Goal: Task Accomplishment & Management: Use online tool/utility

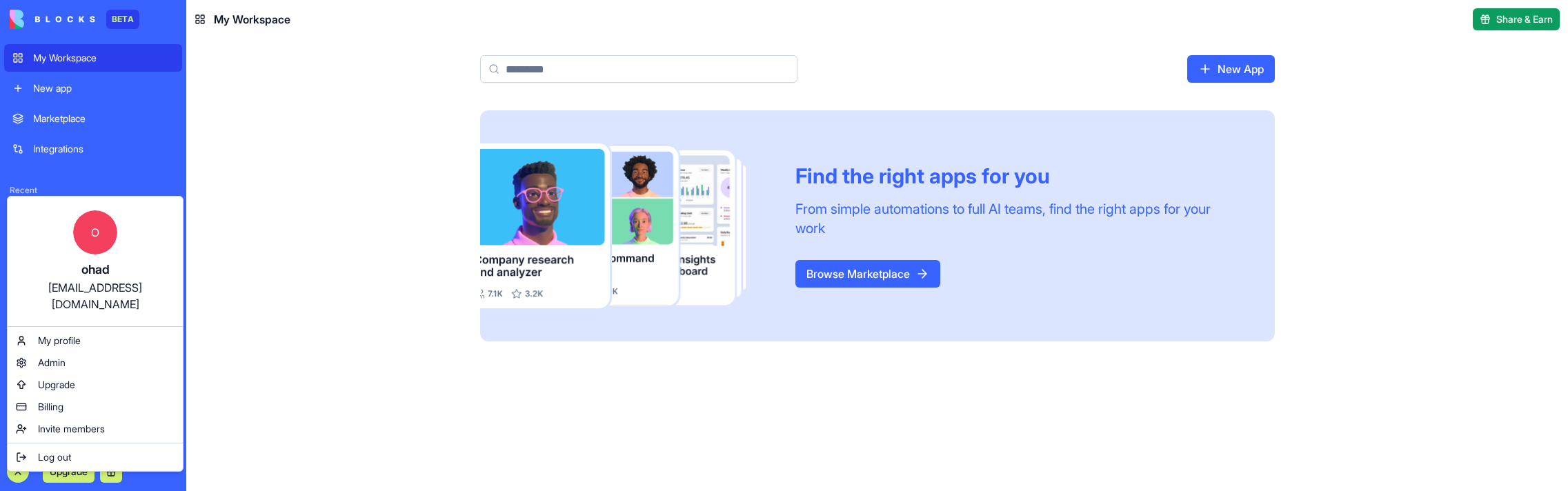
click at [265, 123] on html "BETA My Workspace New app Marketplace Integrations Recent AI Logo Generator TRY…" at bounding box center [784, 246] width 1568 height 491
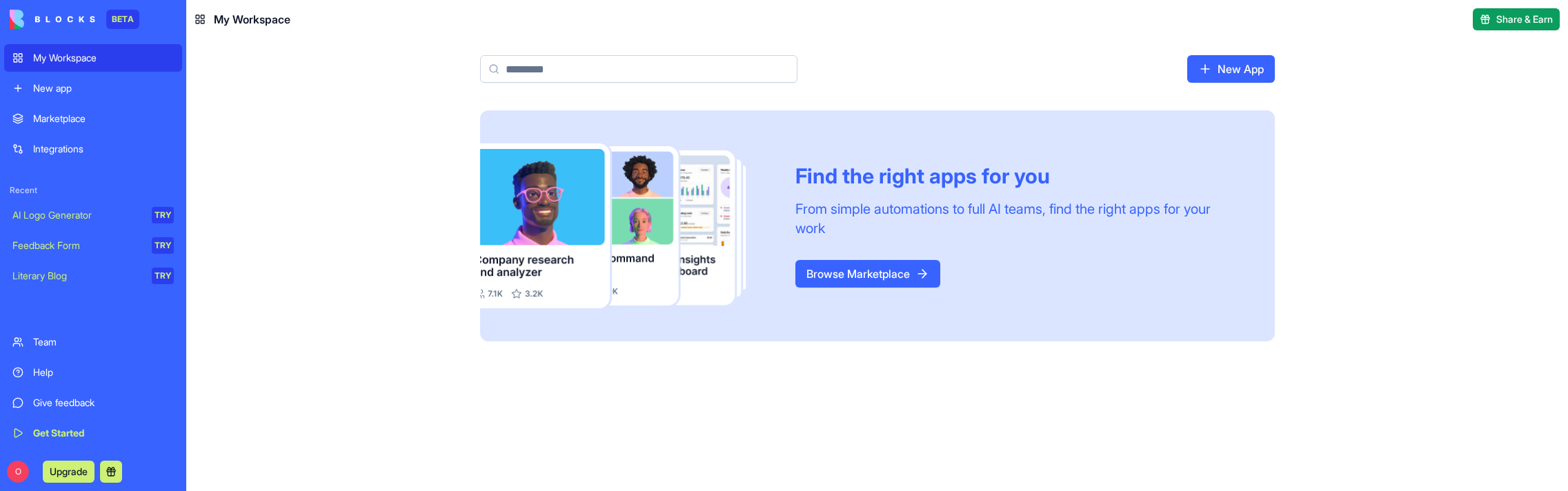
click at [66, 122] on div "Marketplace" at bounding box center [104, 118] width 140 height 13
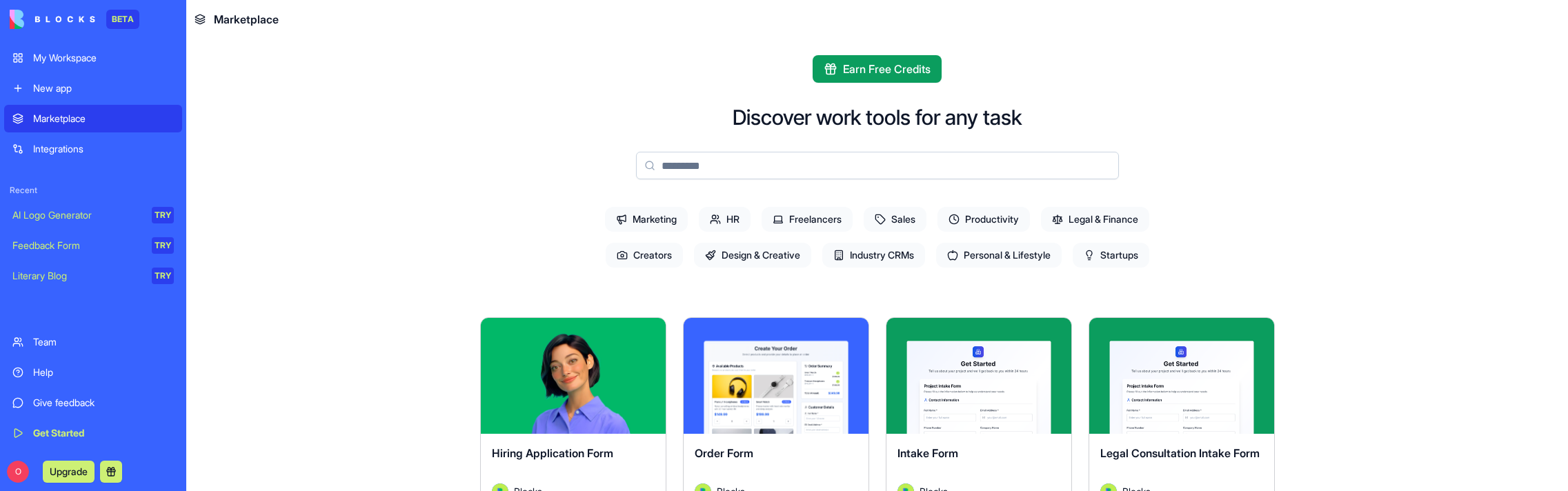
click at [54, 56] on div "My Workspace" at bounding box center [104, 57] width 140 height 13
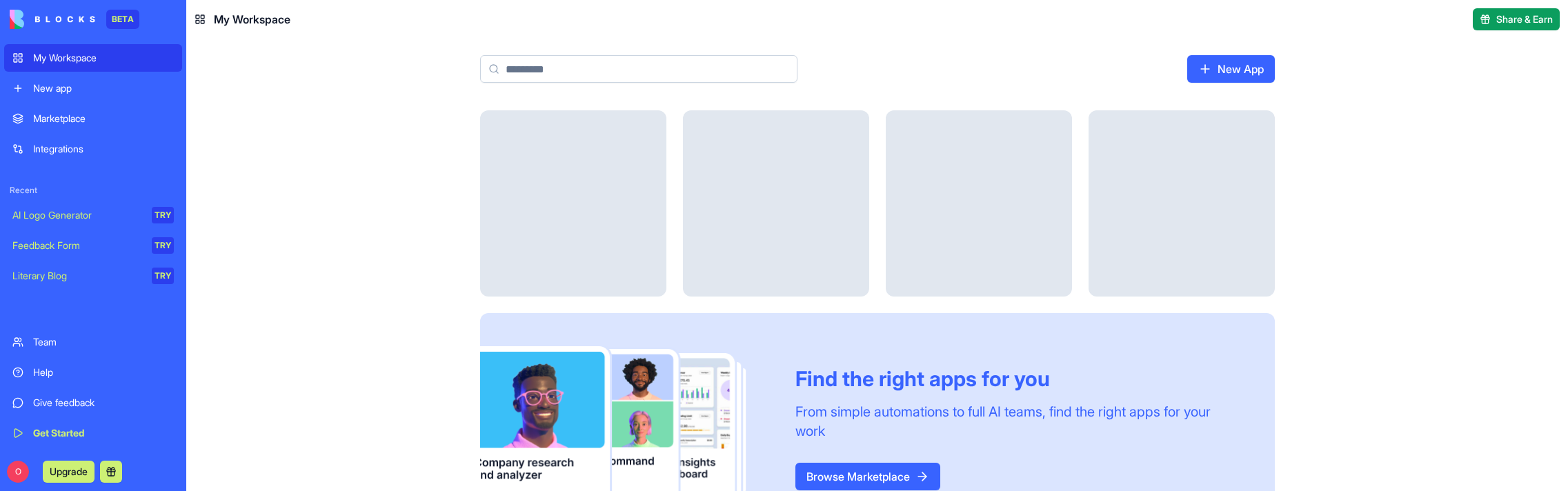
click at [54, 56] on div "My Workspace" at bounding box center [104, 57] width 140 height 13
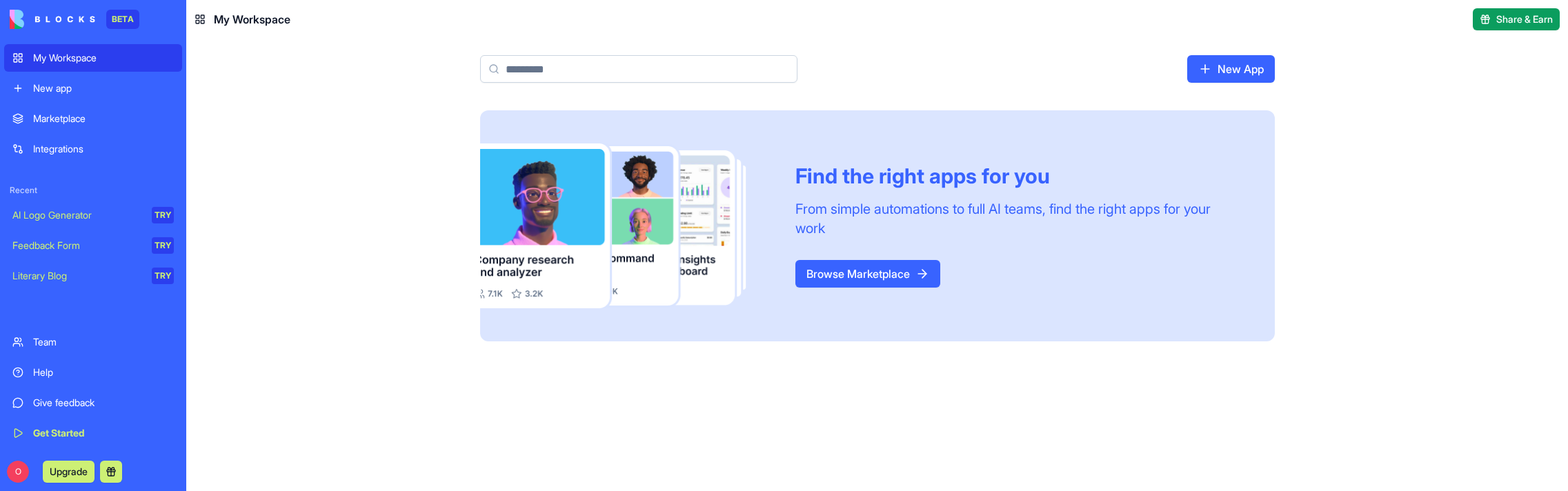
click at [896, 265] on link "Browse Marketplace" at bounding box center [868, 274] width 145 height 28
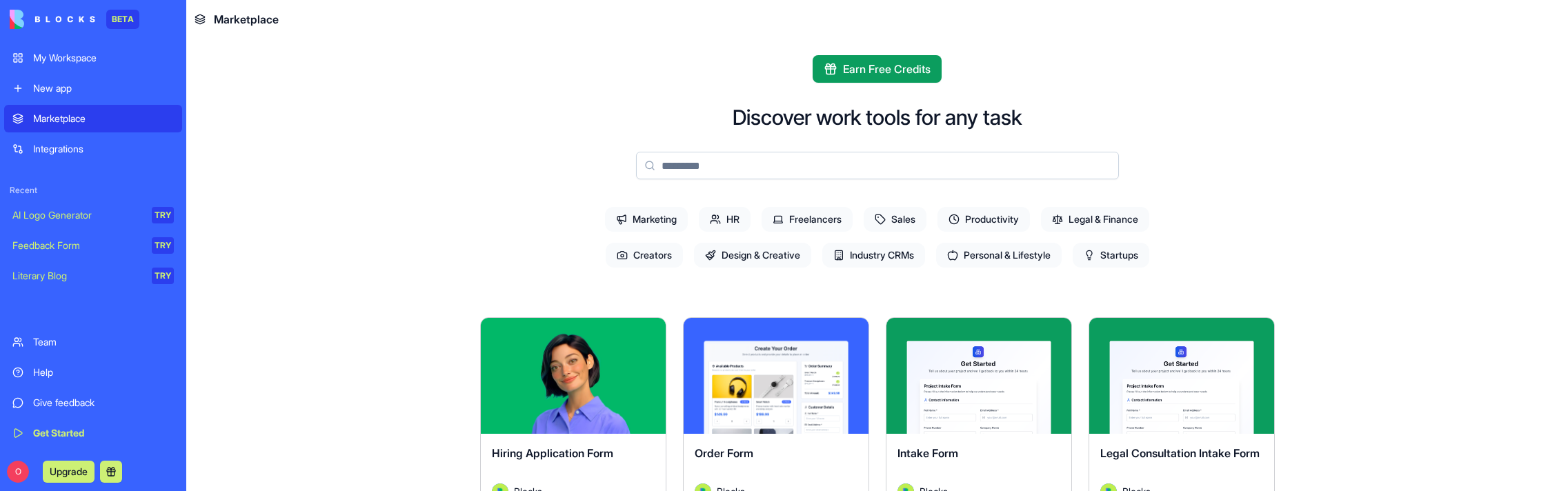
click at [983, 218] on span "Productivity" at bounding box center [983, 219] width 92 height 25
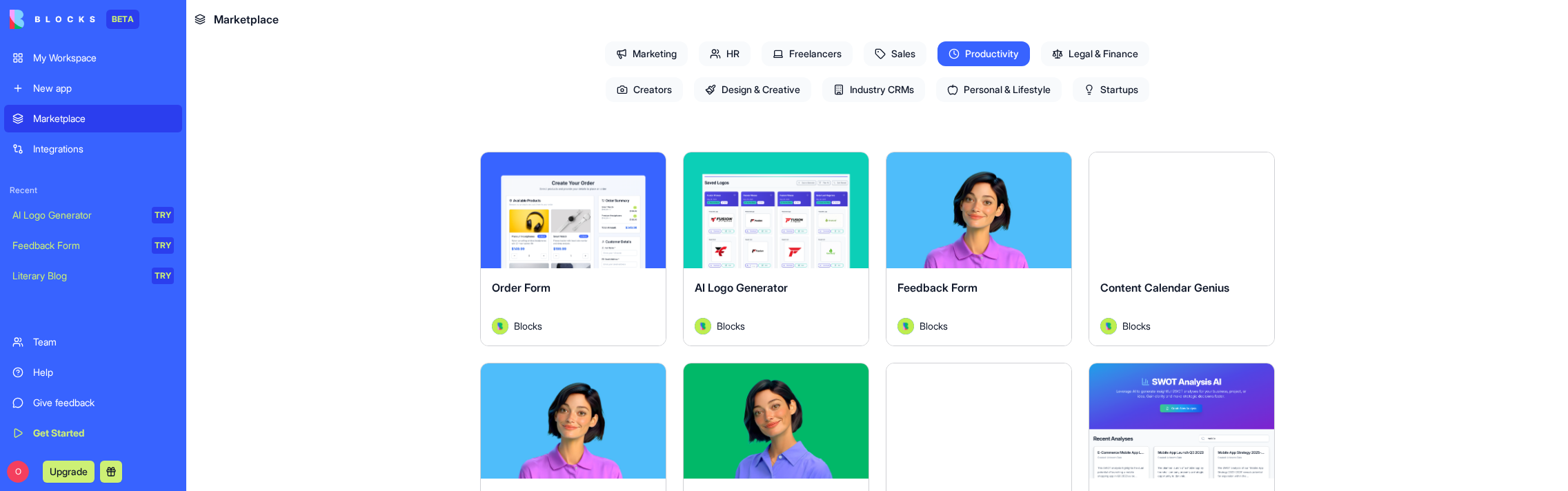
scroll to position [471, 0]
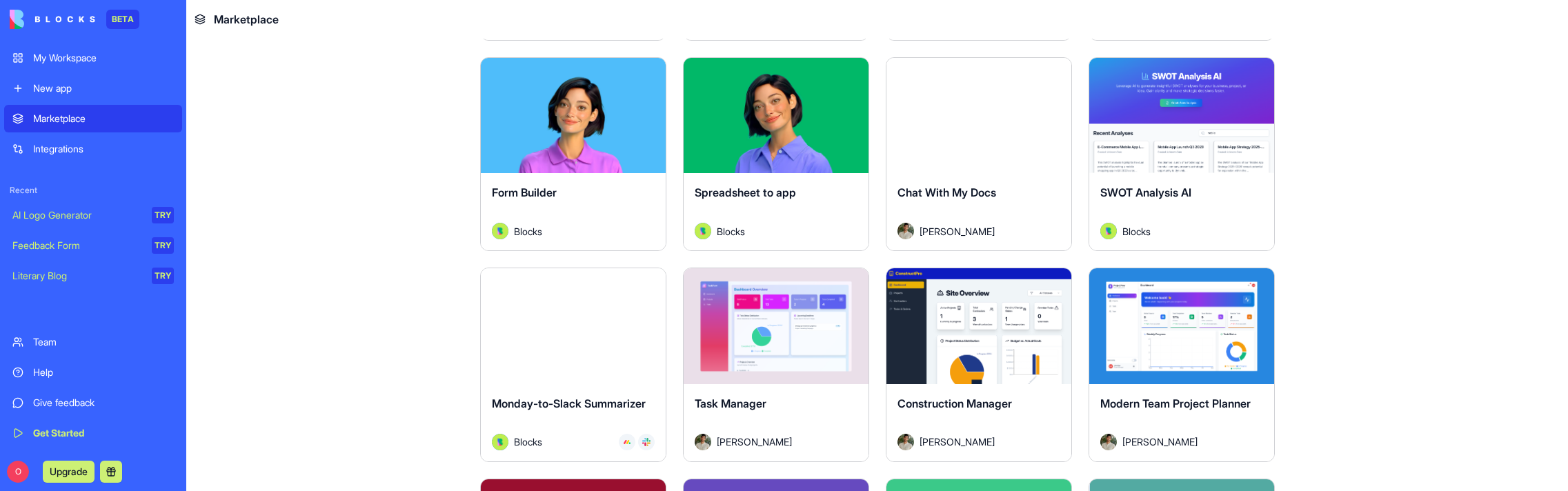
click at [60, 143] on div "Integrations" at bounding box center [104, 148] width 140 height 13
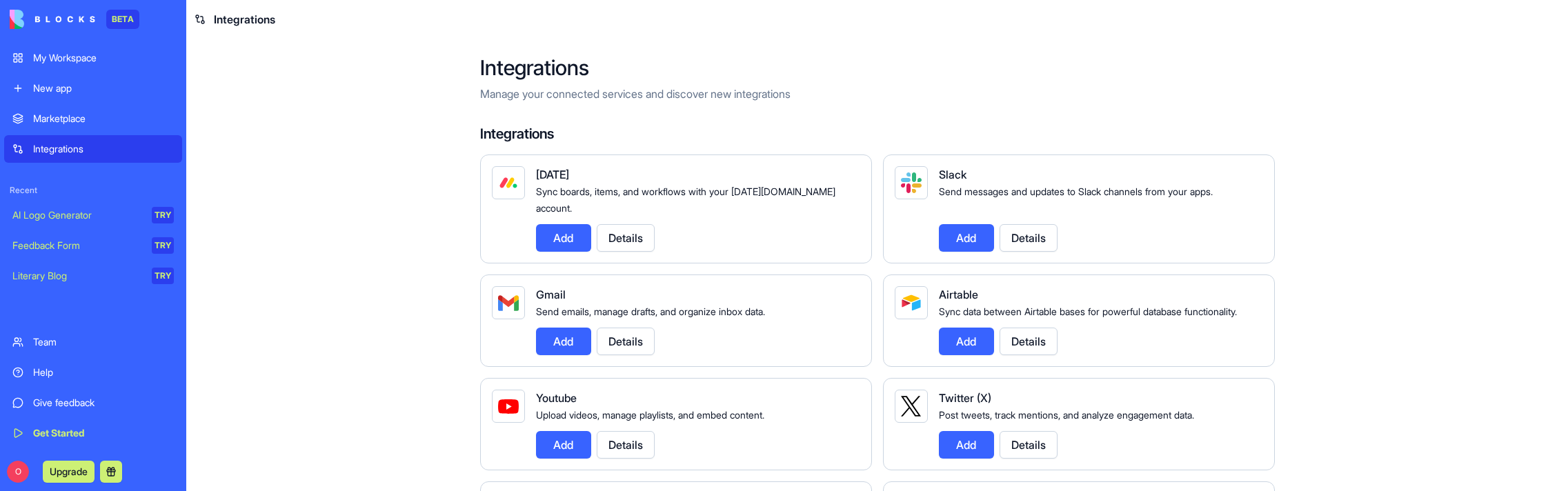
click at [555, 225] on button "Add" at bounding box center [564, 238] width 55 height 28
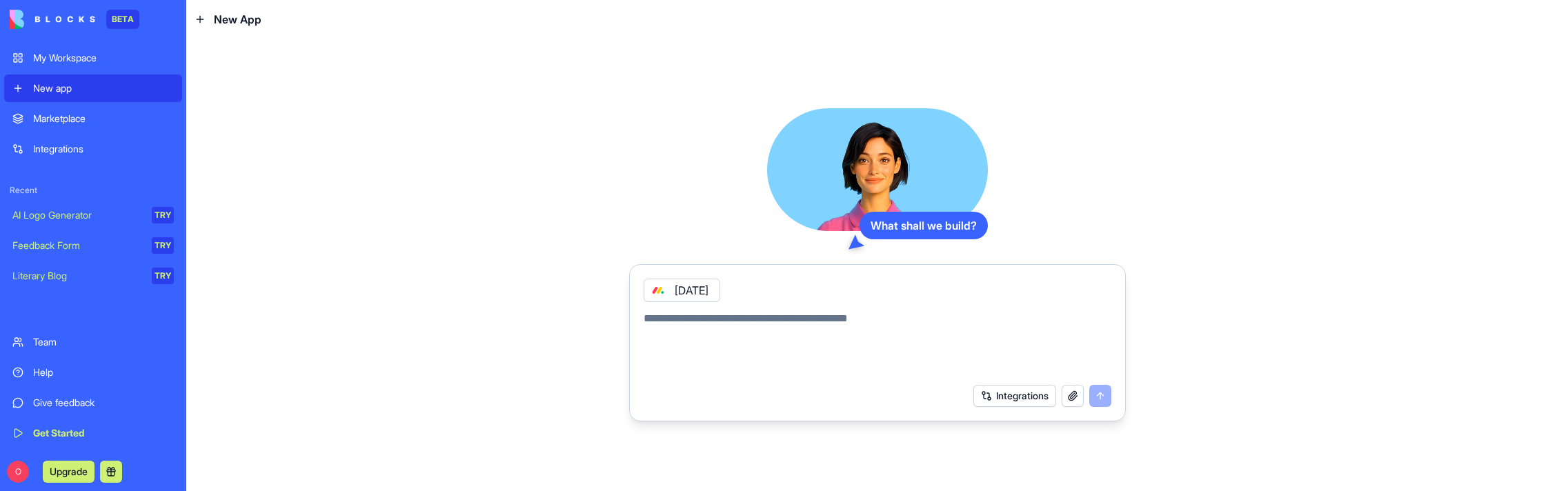
click at [1005, 395] on button "Integrations" at bounding box center [1015, 396] width 83 height 22
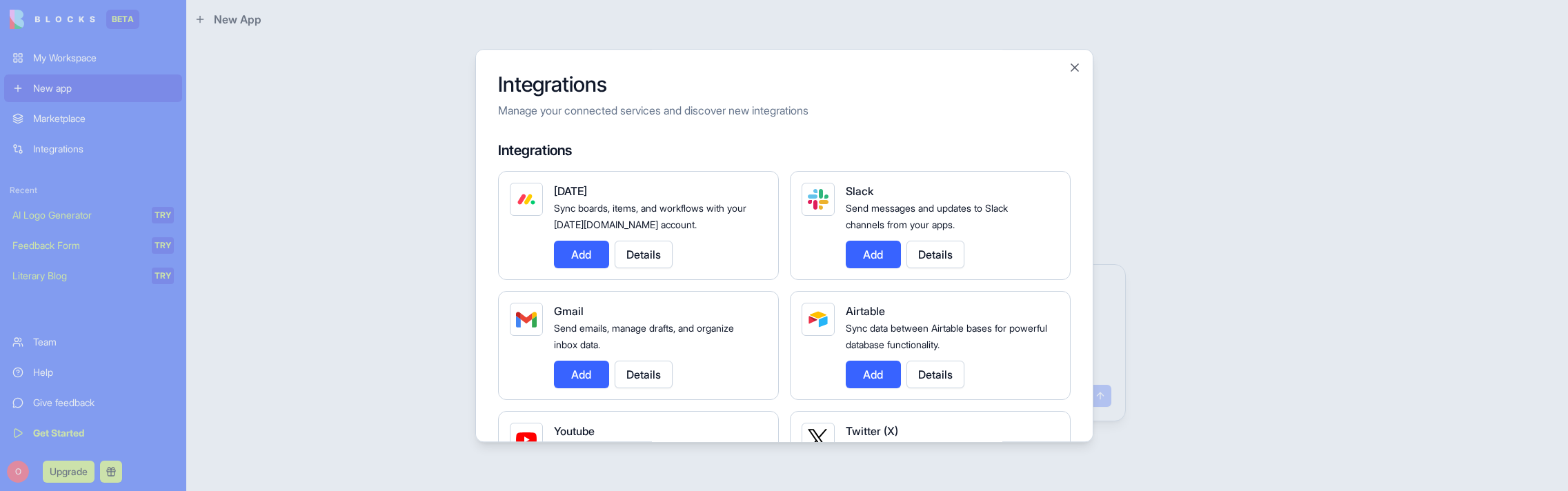
click at [1233, 235] on div at bounding box center [784, 246] width 1568 height 491
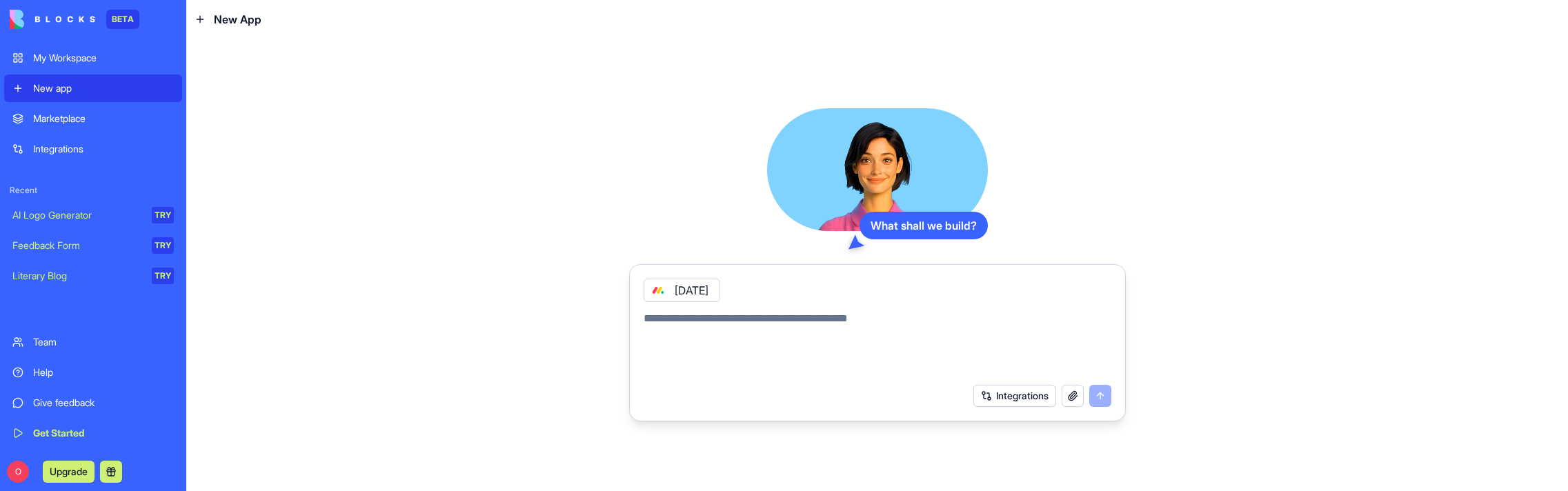
click at [657, 289] on icon at bounding box center [658, 291] width 11 height 11
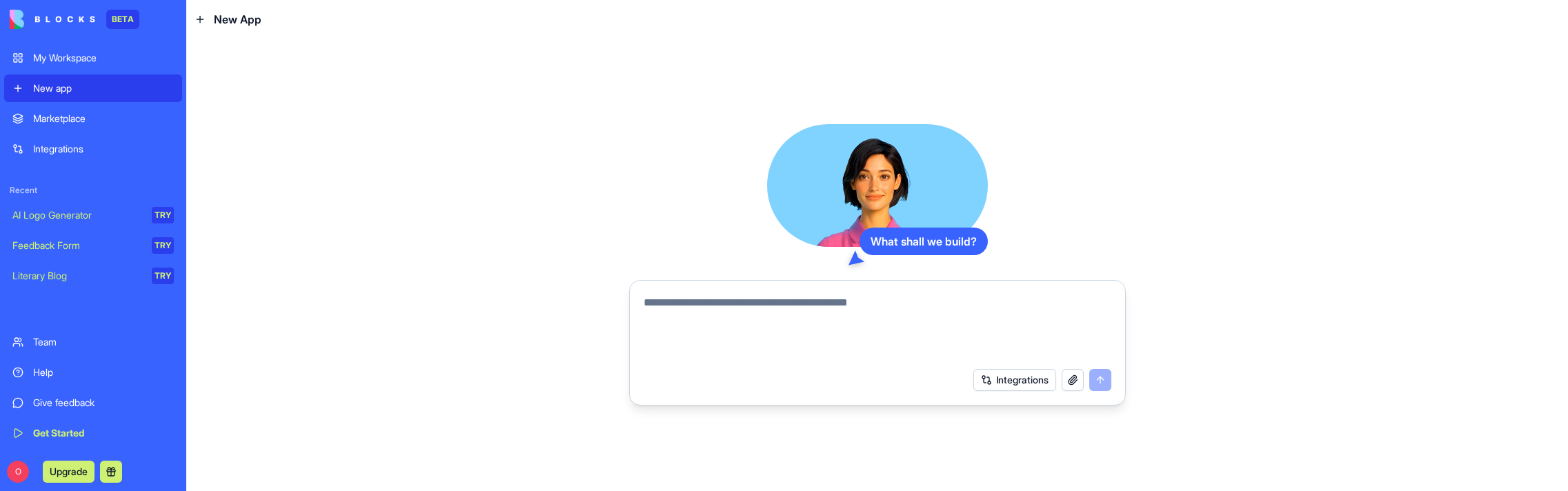
click at [995, 382] on button "Integrations" at bounding box center [1015, 380] width 83 height 22
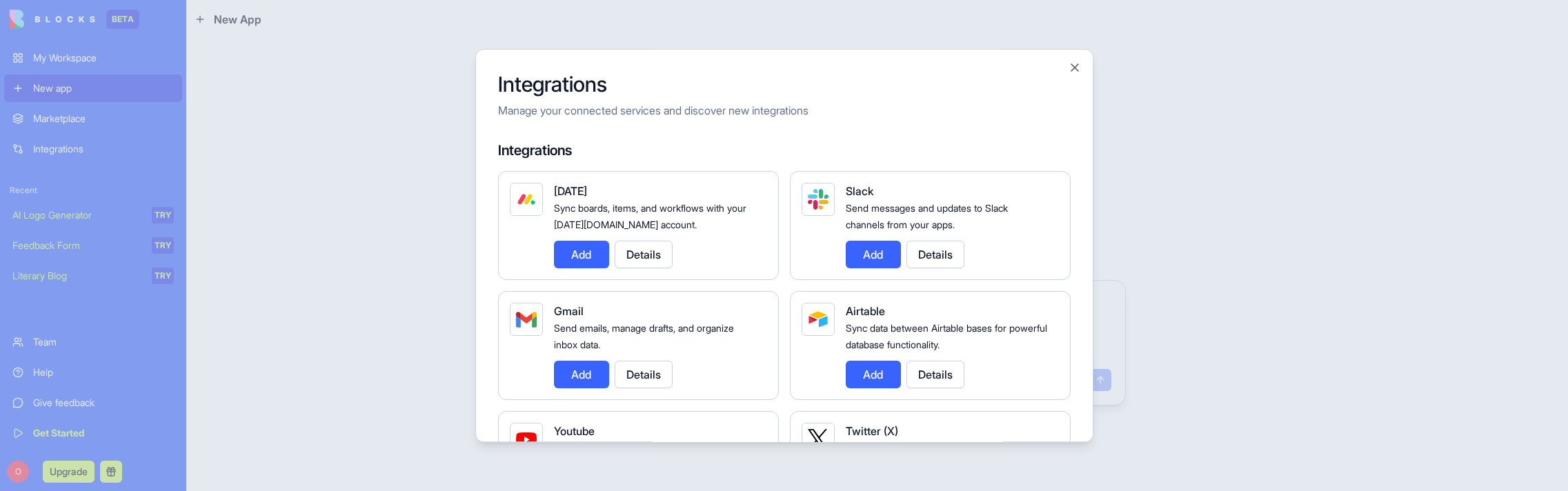
click at [878, 372] on button "Add" at bounding box center [873, 375] width 55 height 28
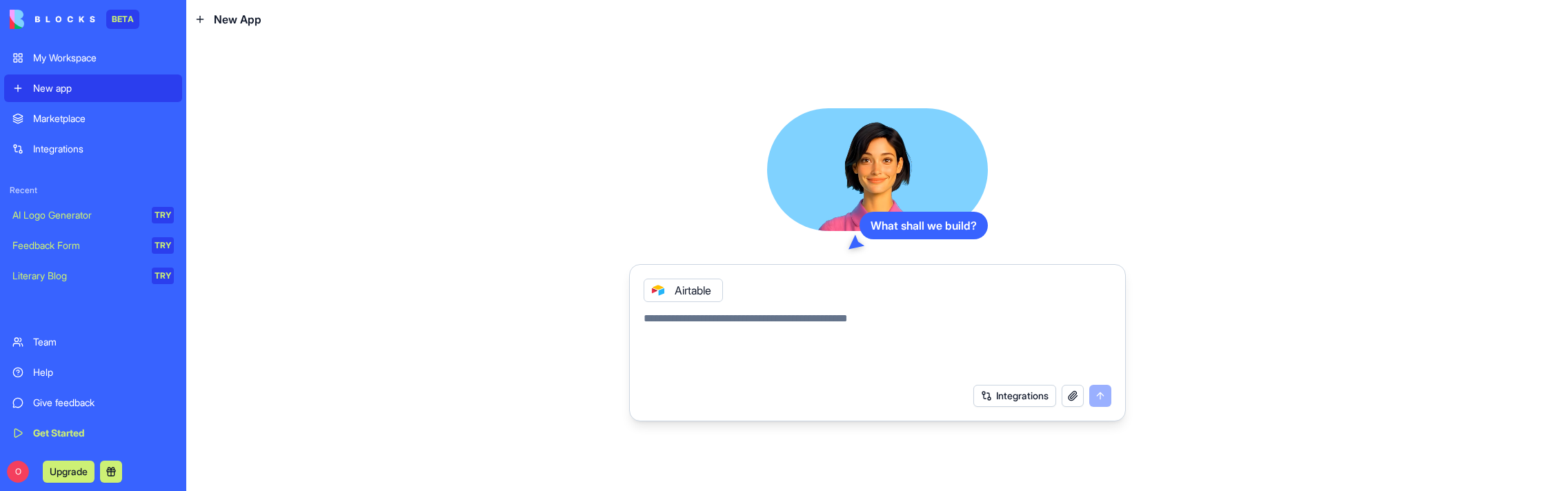
click at [760, 319] on textarea at bounding box center [877, 343] width 468 height 66
type textarea "**********"
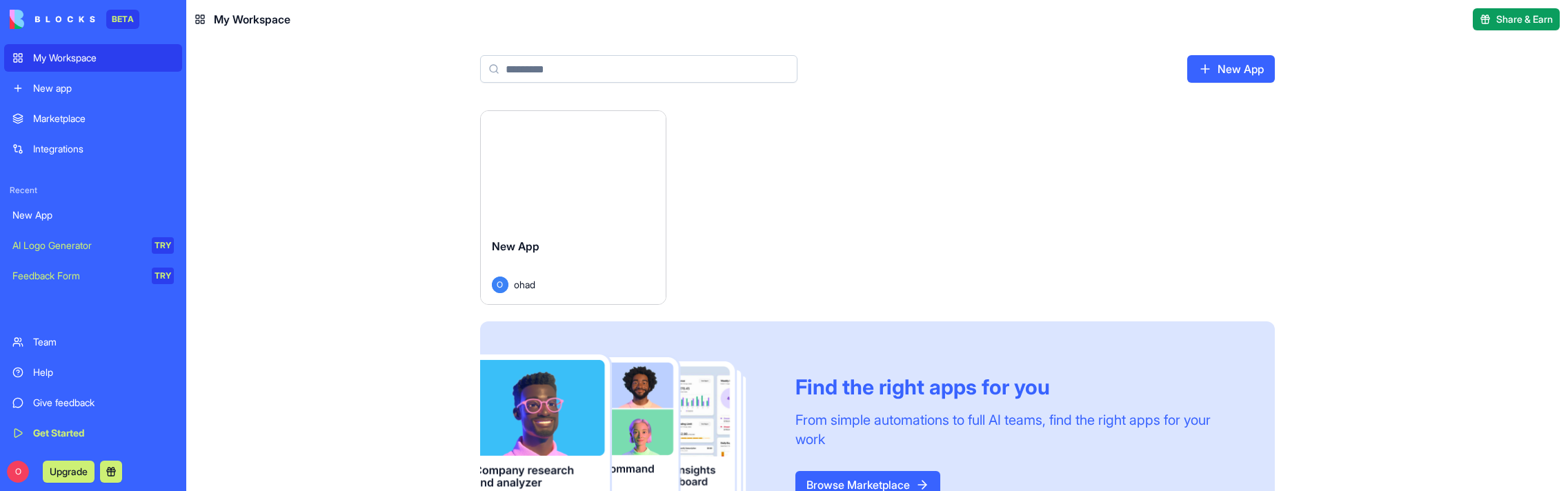
click at [589, 254] on div "New App" at bounding box center [573, 257] width 162 height 38
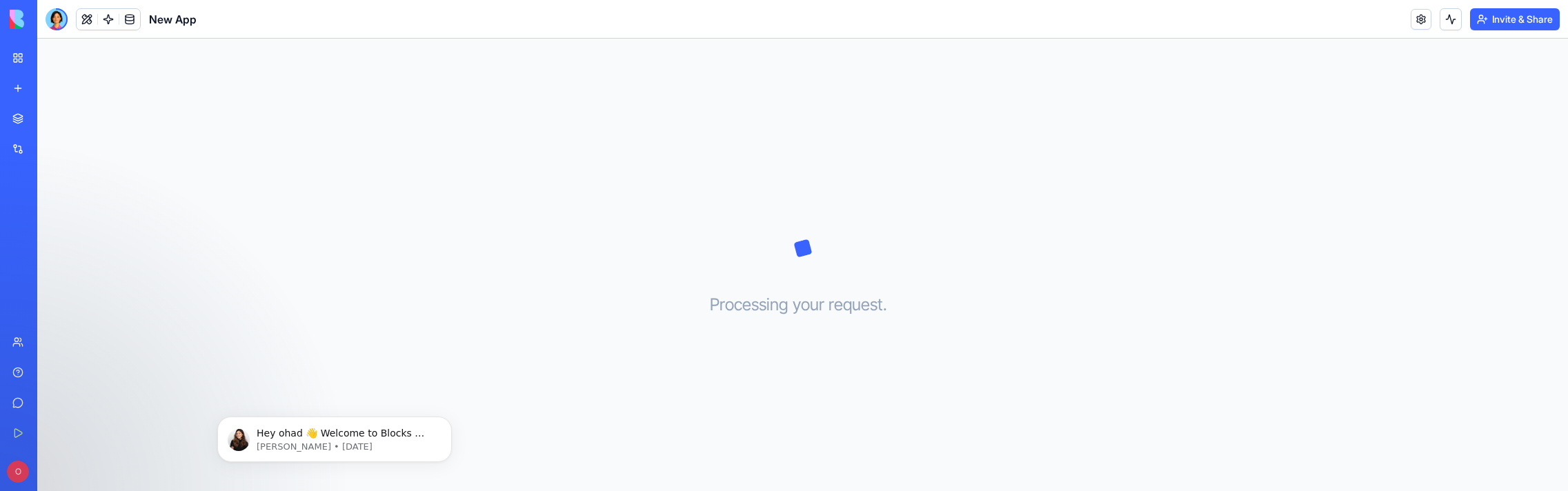
click at [18, 62] on link "My Workspace" at bounding box center [32, 57] width 55 height 28
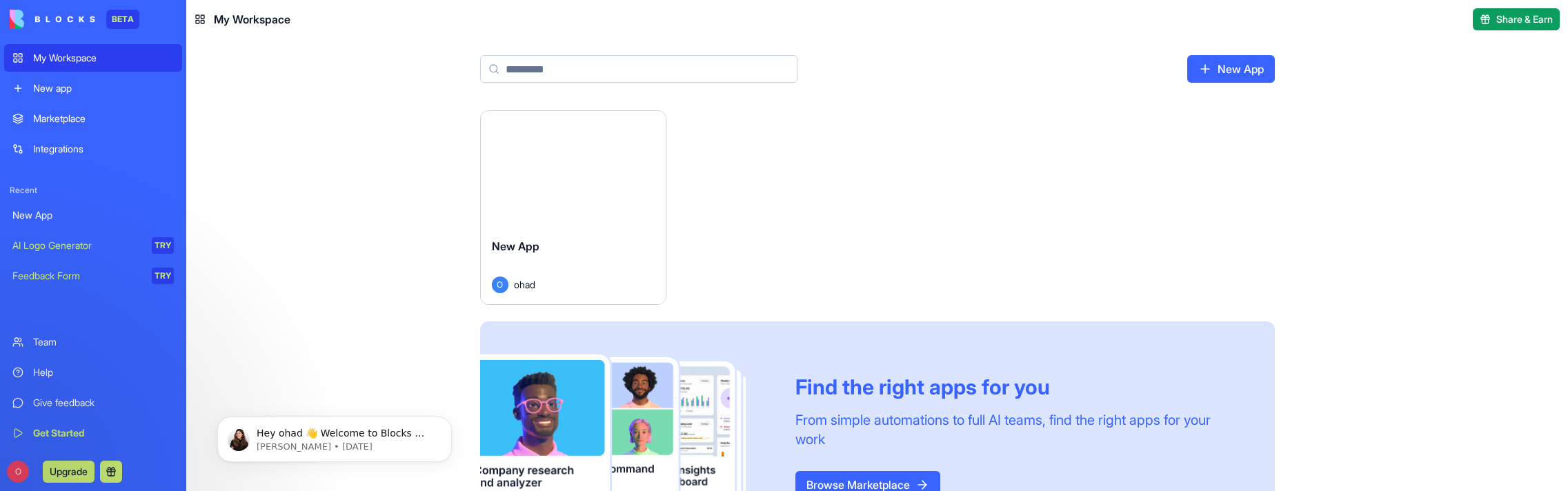
click at [584, 199] on div "Launch" at bounding box center [573, 169] width 185 height 116
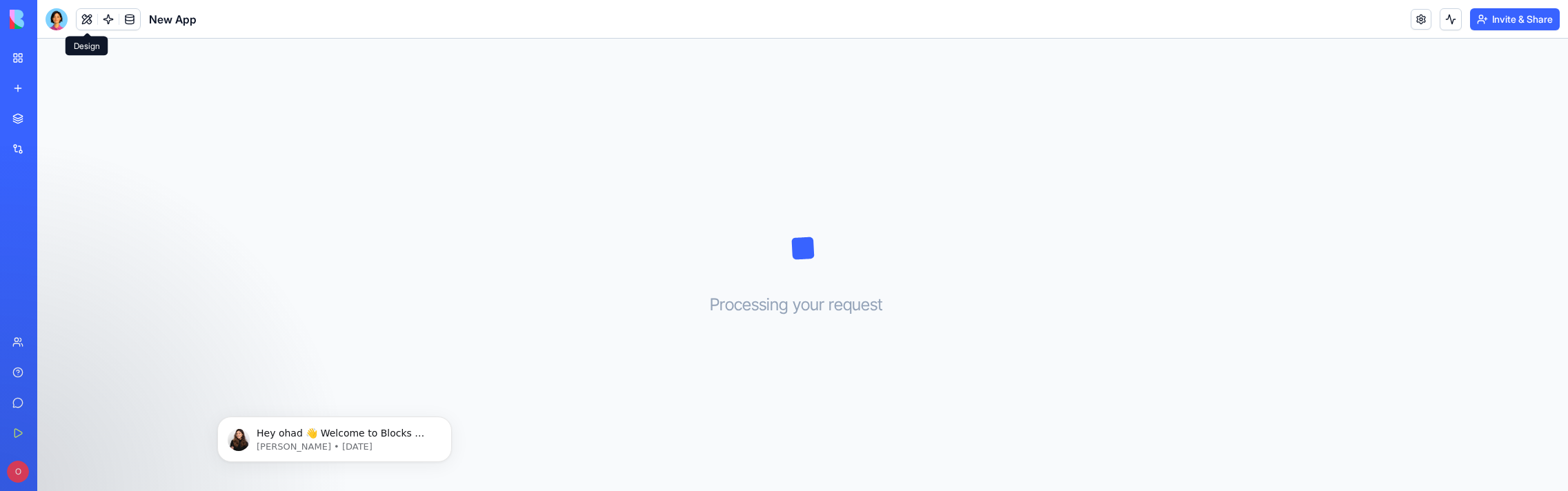
click at [93, 19] on button at bounding box center [87, 19] width 21 height 21
